Goal: Information Seeking & Learning: Find specific fact

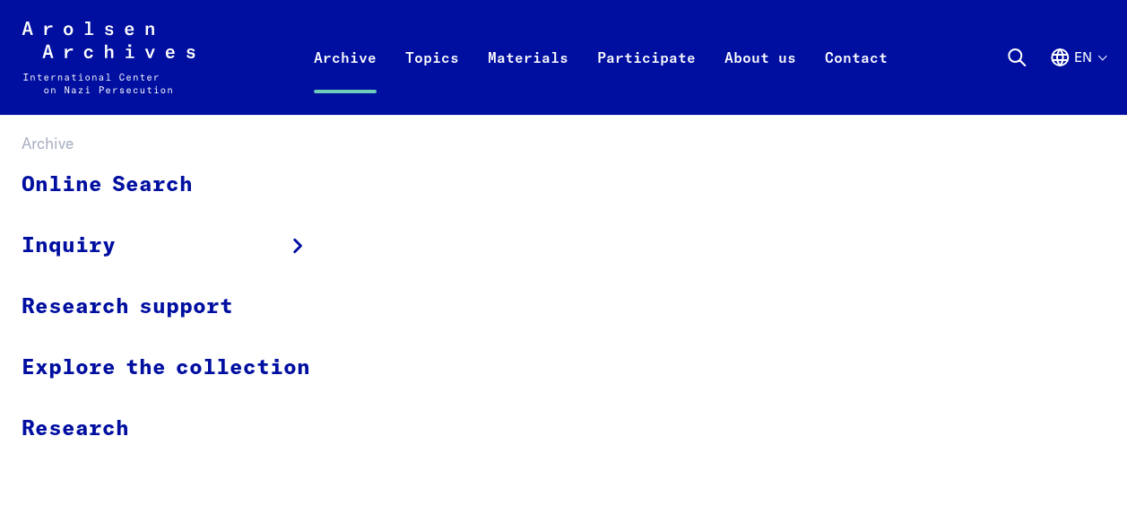
click at [356, 48] on link "Archive" at bounding box center [345, 79] width 91 height 72
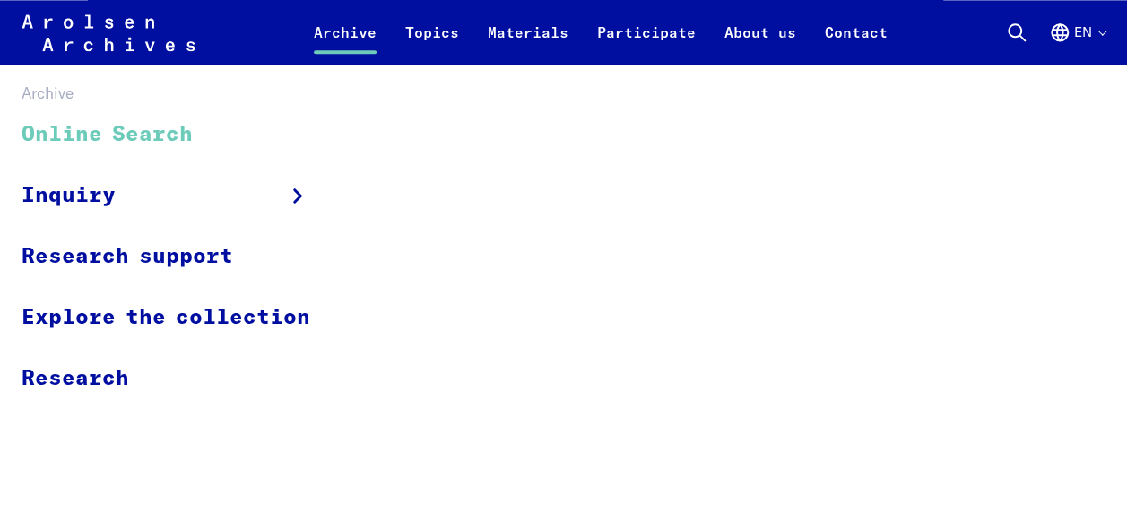
scroll to position [1213, 0]
click at [107, 140] on link "Online Search" at bounding box center [178, 135] width 312 height 60
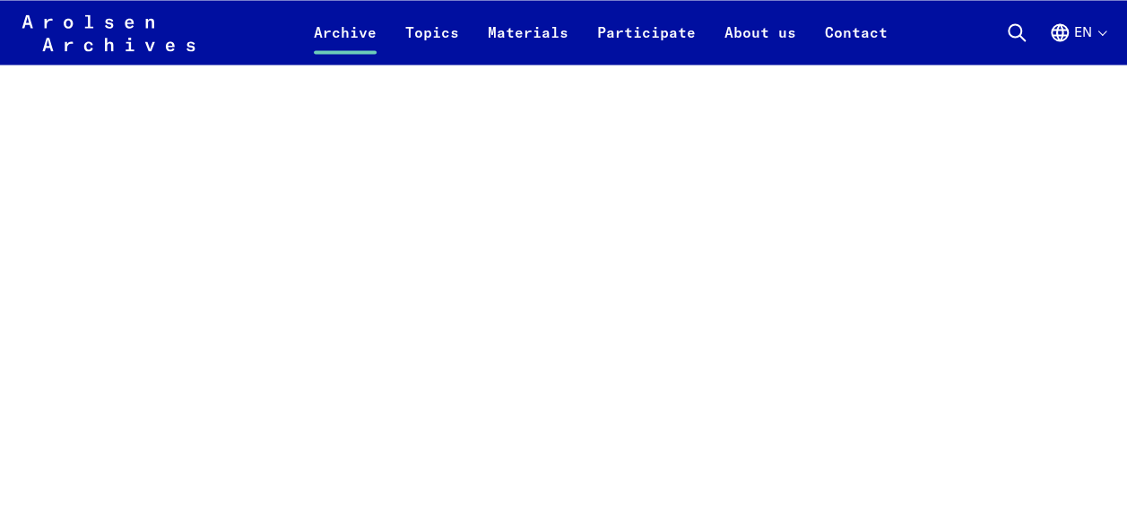
scroll to position [1581, 0]
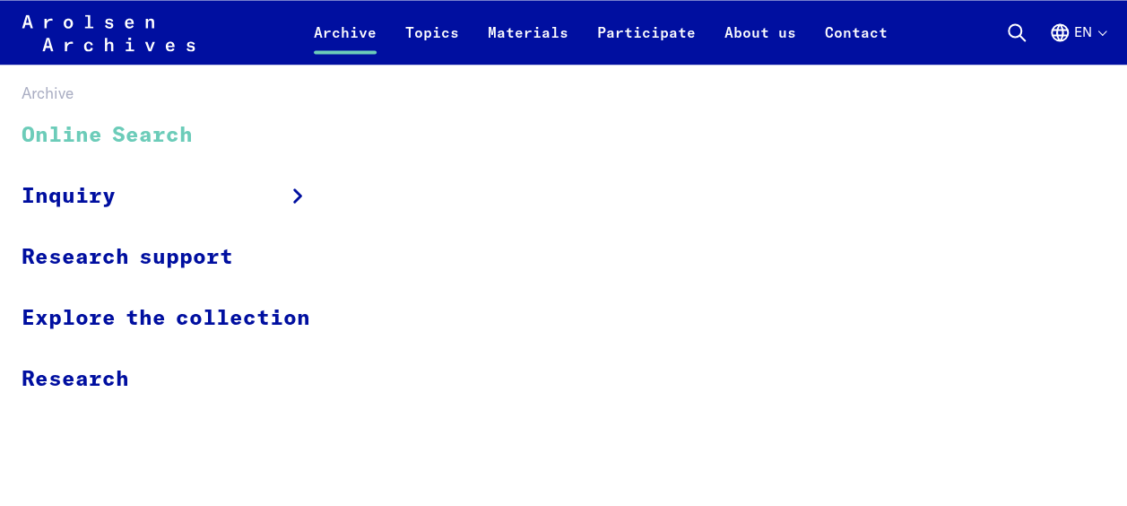
click at [128, 126] on link "Online Search" at bounding box center [178, 135] width 312 height 60
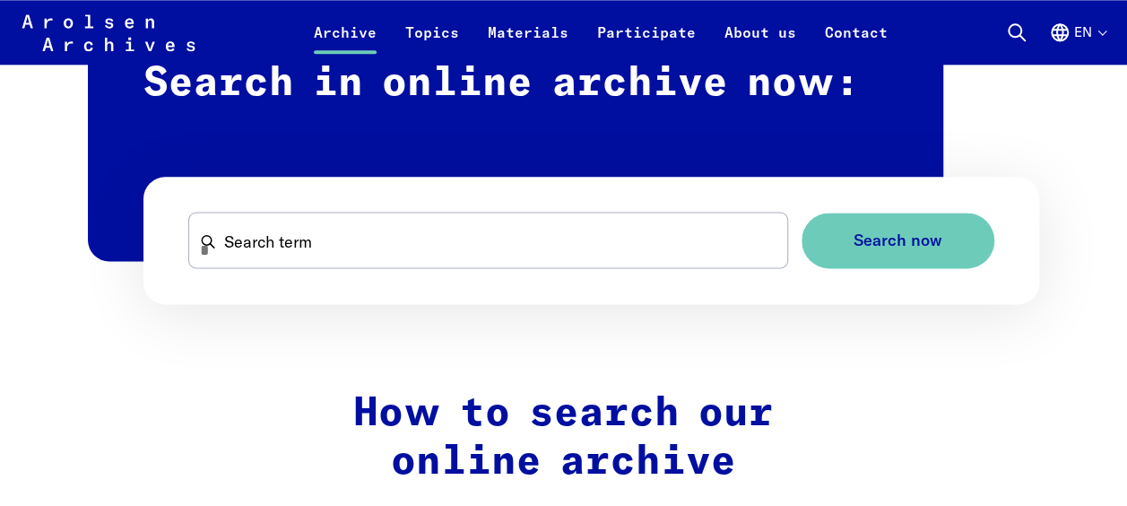
scroll to position [1223, 0]
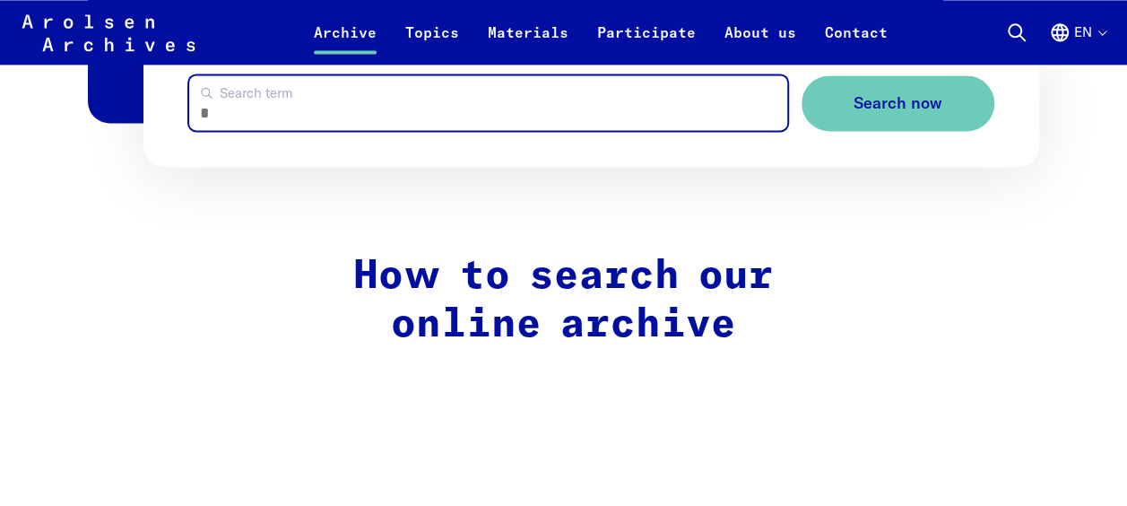
click at [291, 118] on input "Search term" at bounding box center [488, 102] width 599 height 55
type input "*********"
click at [802, 75] on button "Search now" at bounding box center [898, 103] width 193 height 57
